Goal: Information Seeking & Learning: Learn about a topic

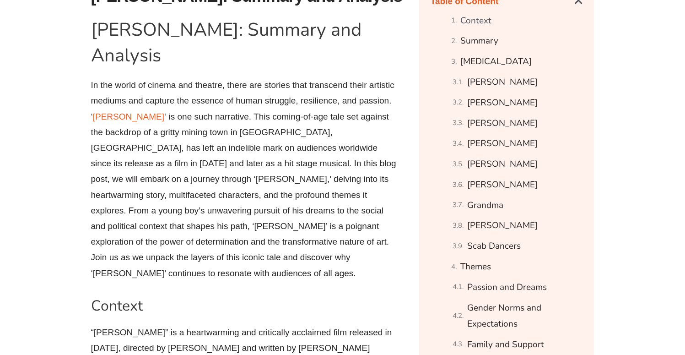
scroll to position [504, 0]
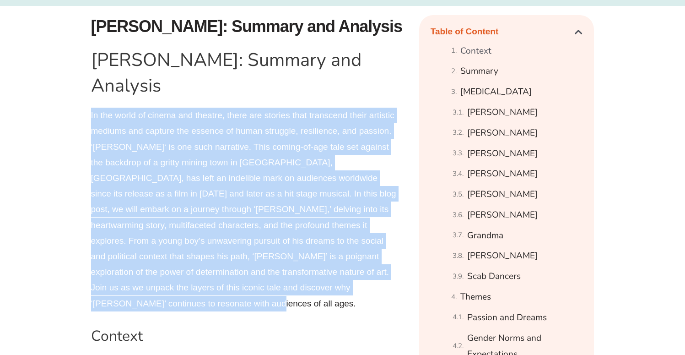
drag, startPoint x: 346, startPoint y: 268, endPoint x: 76, endPoint y: 88, distance: 323.9
click at [358, 267] on p "In the world of cinema and theatre, there are stories that transcend their arti…" at bounding box center [244, 209] width 306 height 204
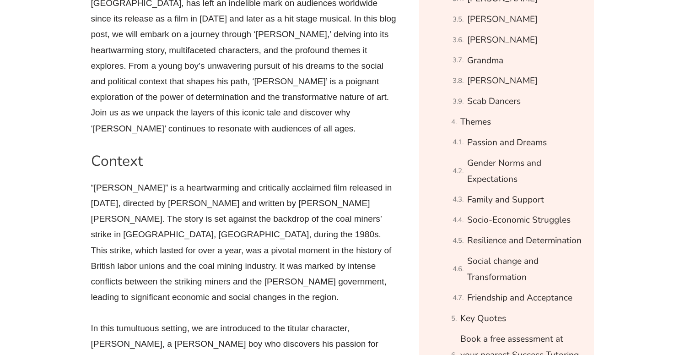
scroll to position [702, 0]
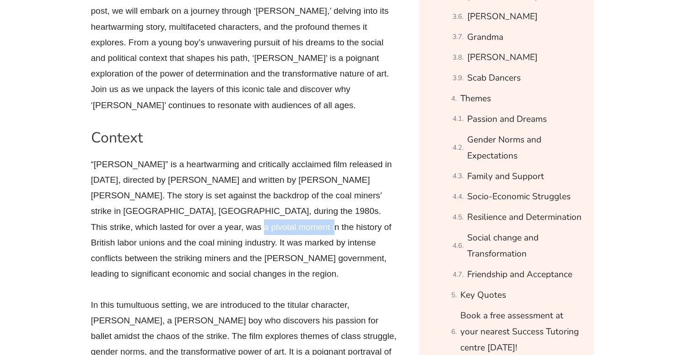
drag, startPoint x: 129, startPoint y: 184, endPoint x: 195, endPoint y: 186, distance: 66.8
click at [195, 186] on p "“[PERSON_NAME]” is a heartwarming and critically acclaimed film released in [DA…" at bounding box center [244, 218] width 306 height 125
click at [244, 182] on p "“[PERSON_NAME]” is a heartwarming and critically acclaimed film released in [DA…" at bounding box center [244, 218] width 306 height 125
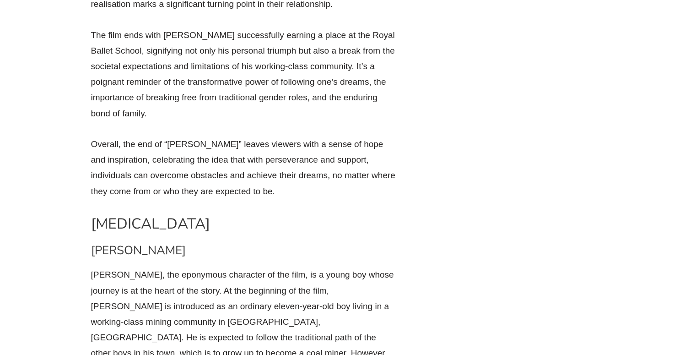
scroll to position [2809, 0]
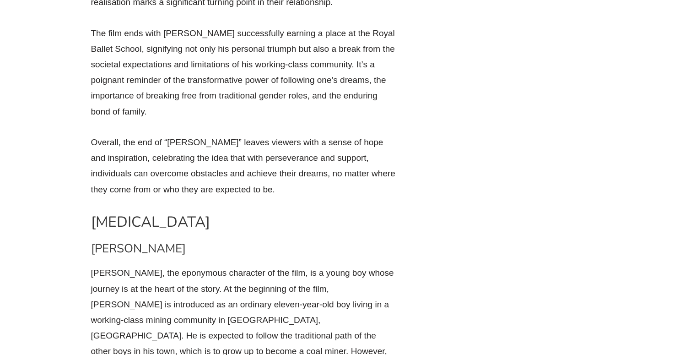
drag, startPoint x: 93, startPoint y: 55, endPoint x: 215, endPoint y: 58, distance: 121.7
click at [215, 212] on h2 "[MEDICAL_DATA]" at bounding box center [244, 221] width 306 height 19
drag, startPoint x: 214, startPoint y: 55, endPoint x: 95, endPoint y: 59, distance: 119.5
click at [94, 212] on h2 "[MEDICAL_DATA]" at bounding box center [244, 221] width 306 height 19
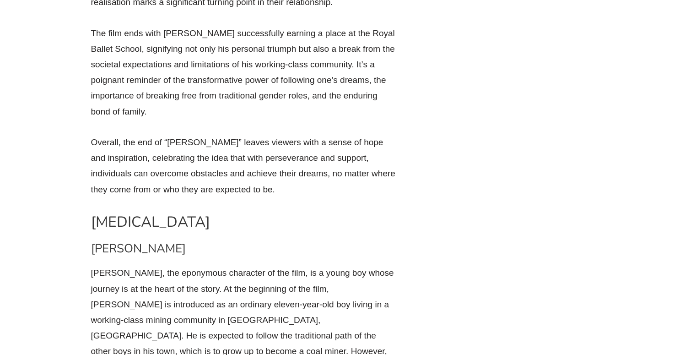
click at [287, 265] on p "[PERSON_NAME], the eponymous character of the film, is a young boy whose journe…" at bounding box center [244, 327] width 306 height 125
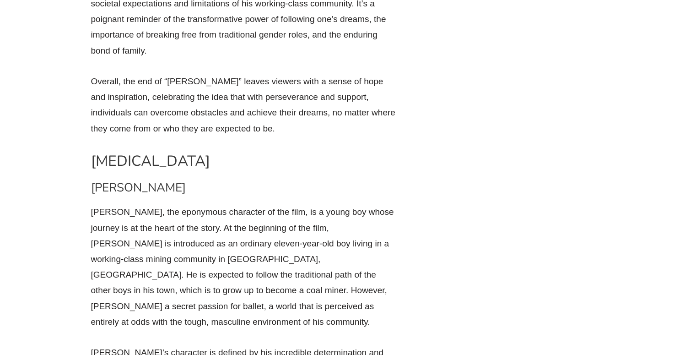
scroll to position [2874, 0]
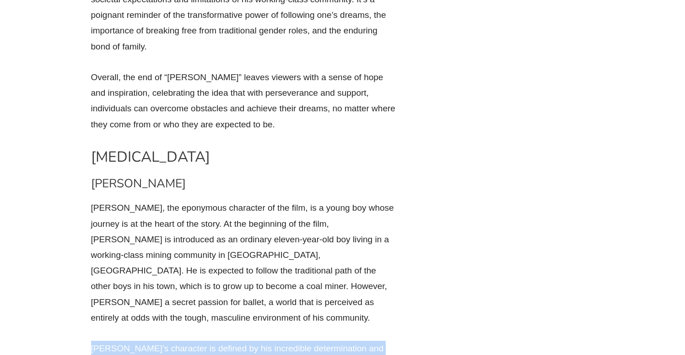
drag, startPoint x: 91, startPoint y: 167, endPoint x: 364, endPoint y: 172, distance: 272.2
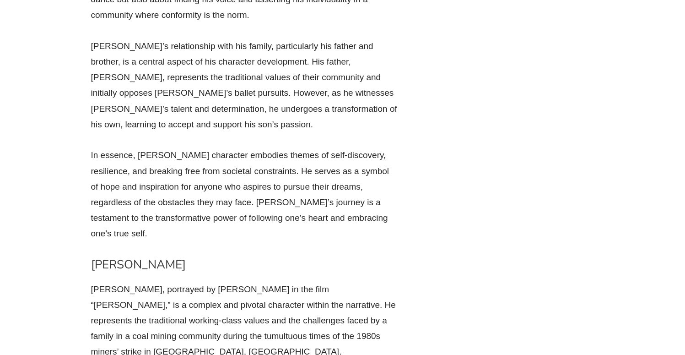
scroll to position [3362, 0]
drag, startPoint x: 156, startPoint y: 279, endPoint x: 253, endPoint y: 285, distance: 97.6
drag, startPoint x: 293, startPoint y: 263, endPoint x: 377, endPoint y: 263, distance: 83.7
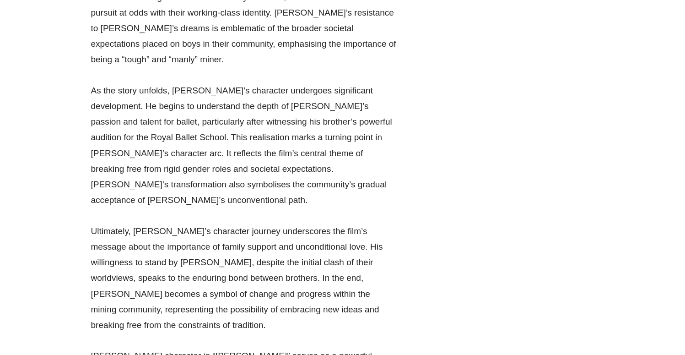
scroll to position [4680, 0]
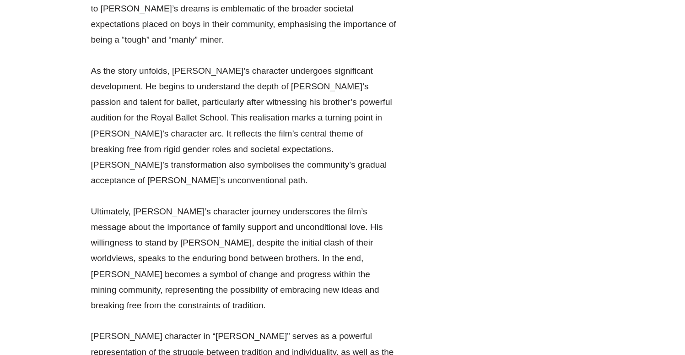
drag, startPoint x: 183, startPoint y: 76, endPoint x: 93, endPoint y: 85, distance: 90.0
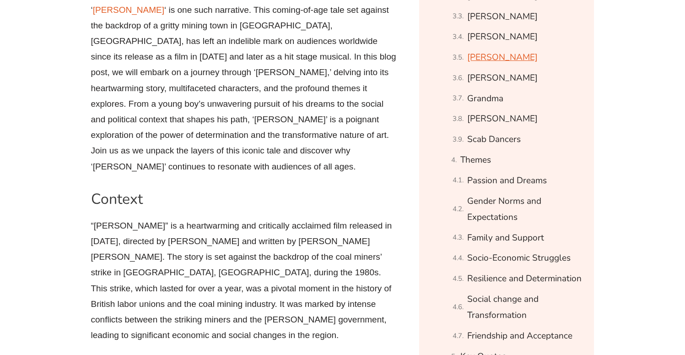
scroll to position [646, 0]
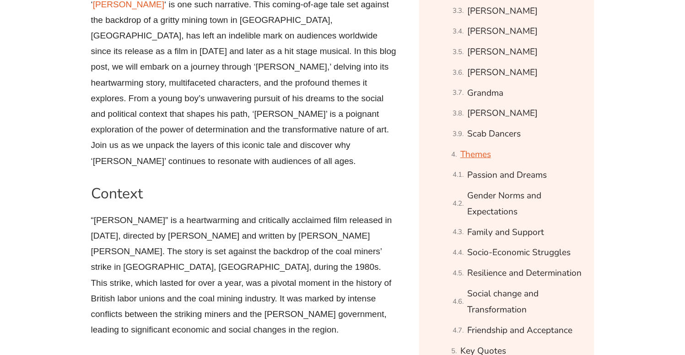
click at [478, 154] on link "Themes" at bounding box center [475, 154] width 31 height 16
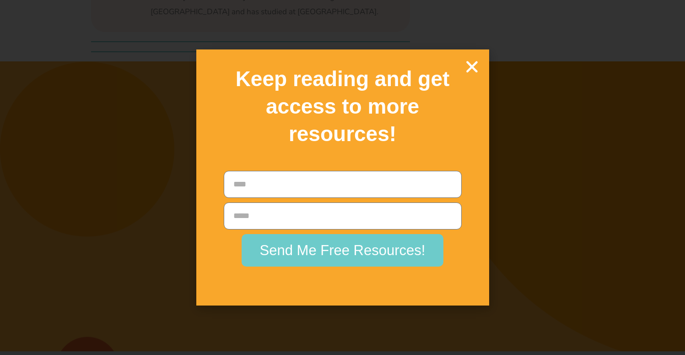
scroll to position [16937, 0]
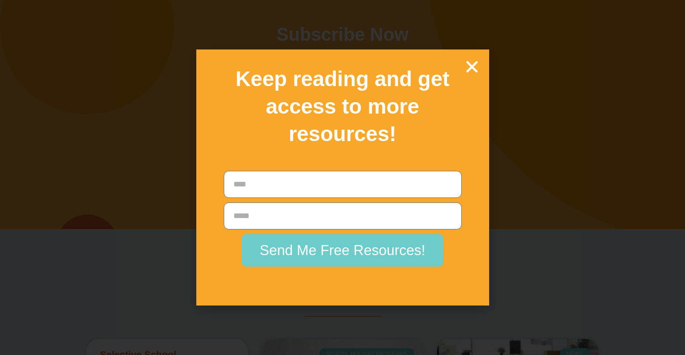
click at [471, 67] on icon "Close" at bounding box center [472, 67] width 16 height 16
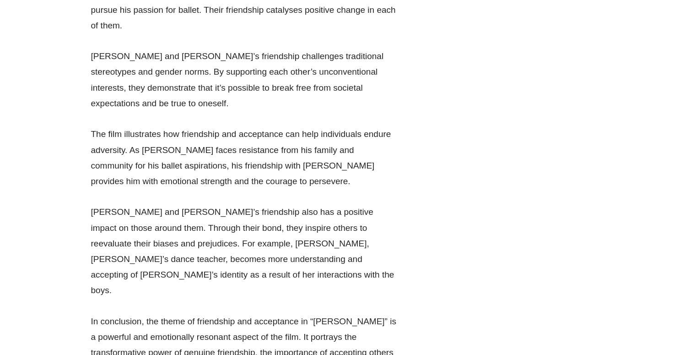
scroll to position [15079, 0]
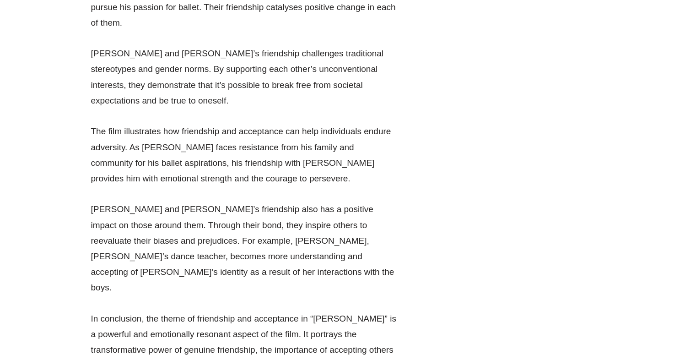
drag, startPoint x: 173, startPoint y: 212, endPoint x: 334, endPoint y: 260, distance: 168.0
drag, startPoint x: 277, startPoint y: 197, endPoint x: 174, endPoint y: 197, distance: 102.9
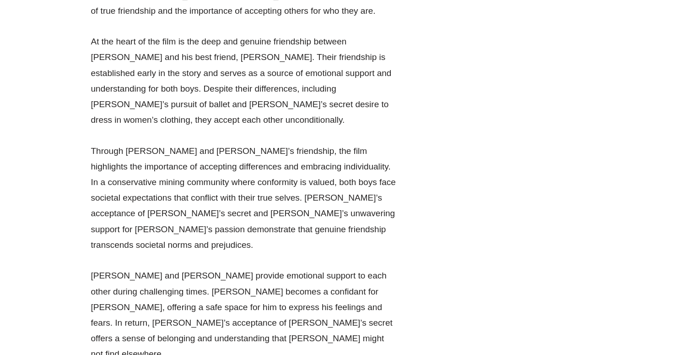
scroll to position [14635, 0]
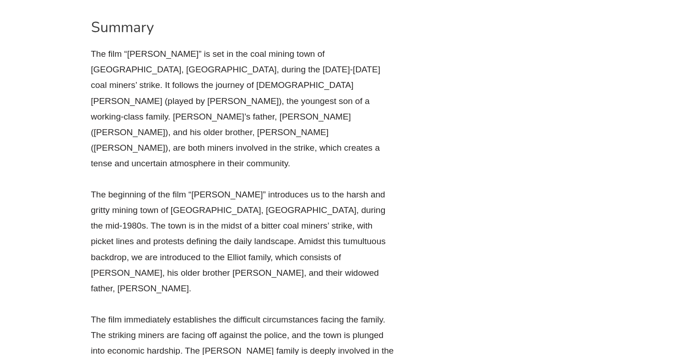
scroll to position [1099, 0]
